Goal: Find specific page/section: Find specific page/section

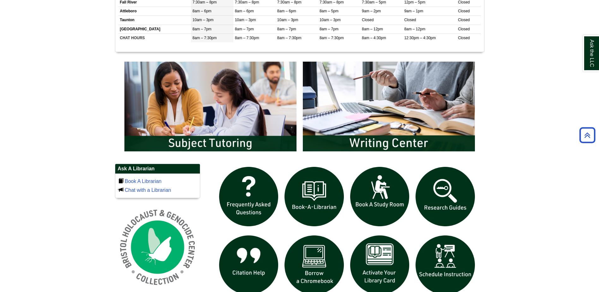
scroll to position [316, 0]
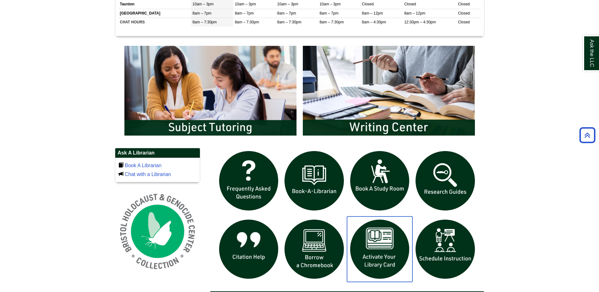
click at [381, 238] on img "slideshow" at bounding box center [380, 249] width 66 height 66
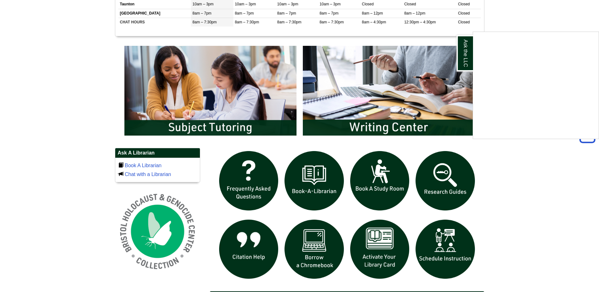
click at [315, 258] on div "Ask the LLC" at bounding box center [299, 146] width 599 height 292
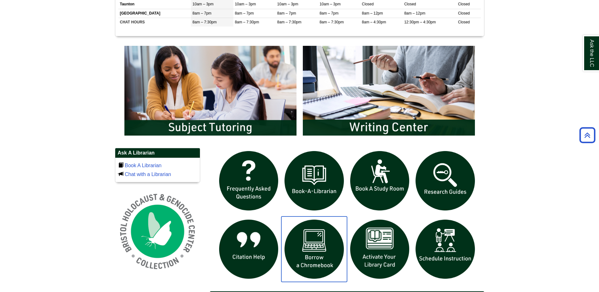
click at [315, 258] on img "slideshow" at bounding box center [314, 249] width 66 height 66
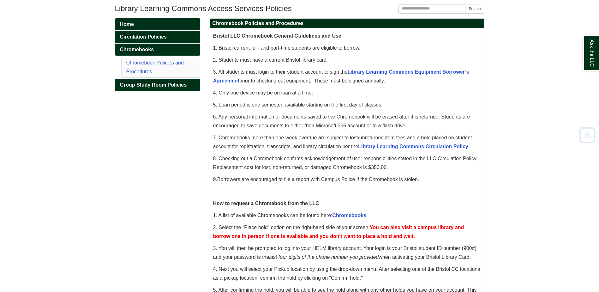
scroll to position [95, 0]
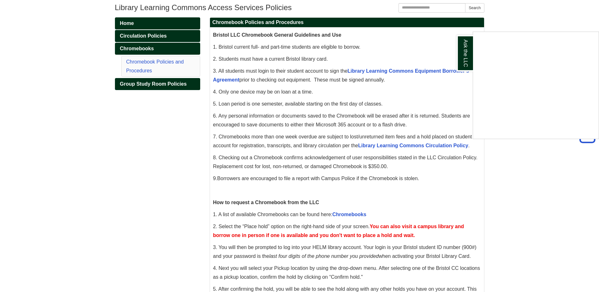
click at [357, 214] on div "Ask the LLC" at bounding box center [299, 146] width 599 height 292
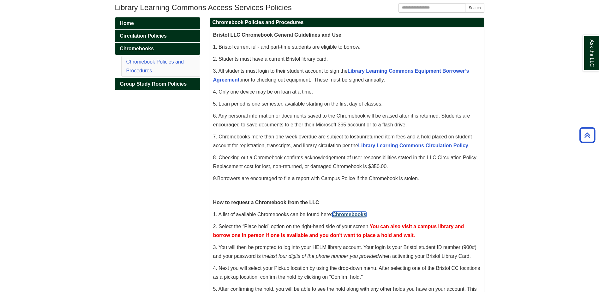
click at [357, 213] on link "Chromebooks" at bounding box center [349, 213] width 34 height 5
